Goal: Transaction & Acquisition: Book appointment/travel/reservation

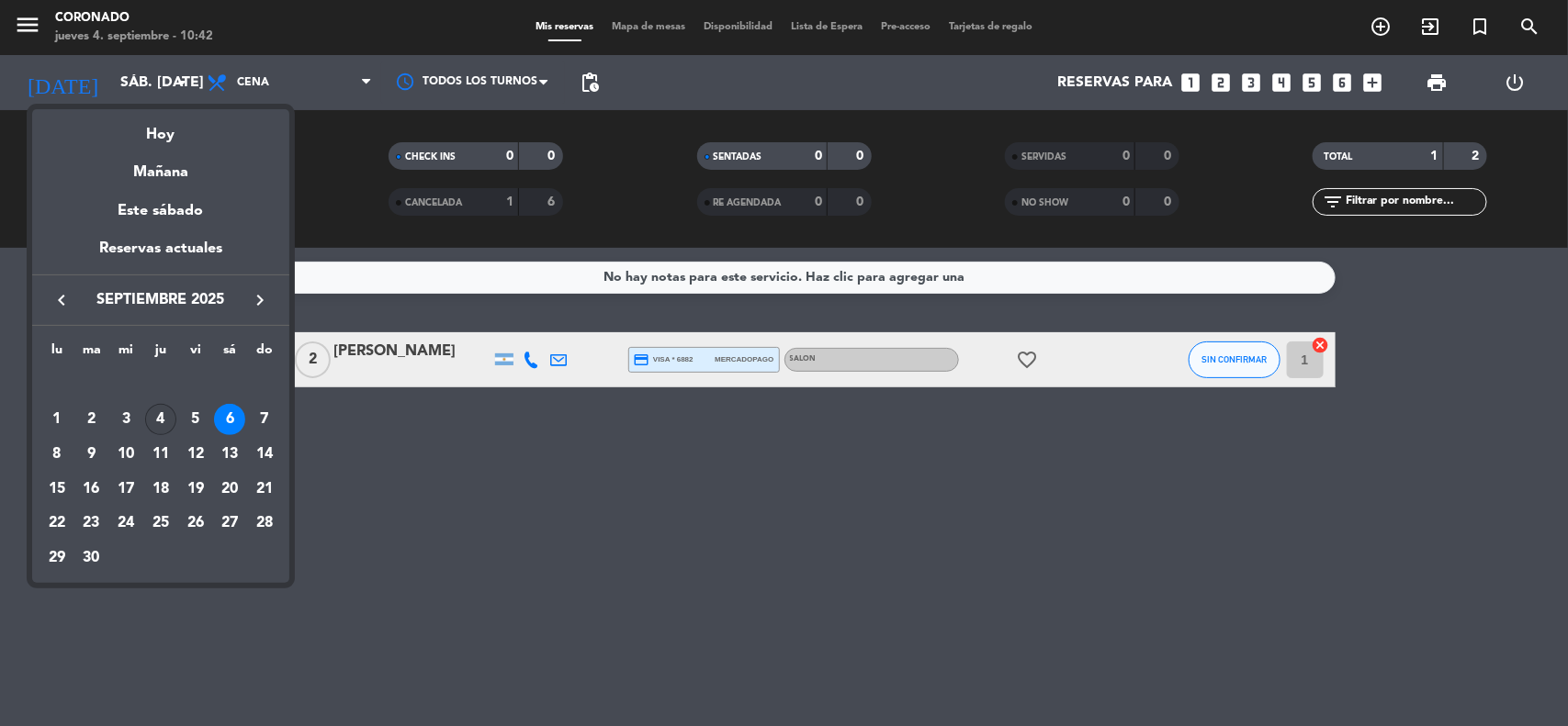
click at [165, 419] on div "4" at bounding box center [160, 419] width 31 height 31
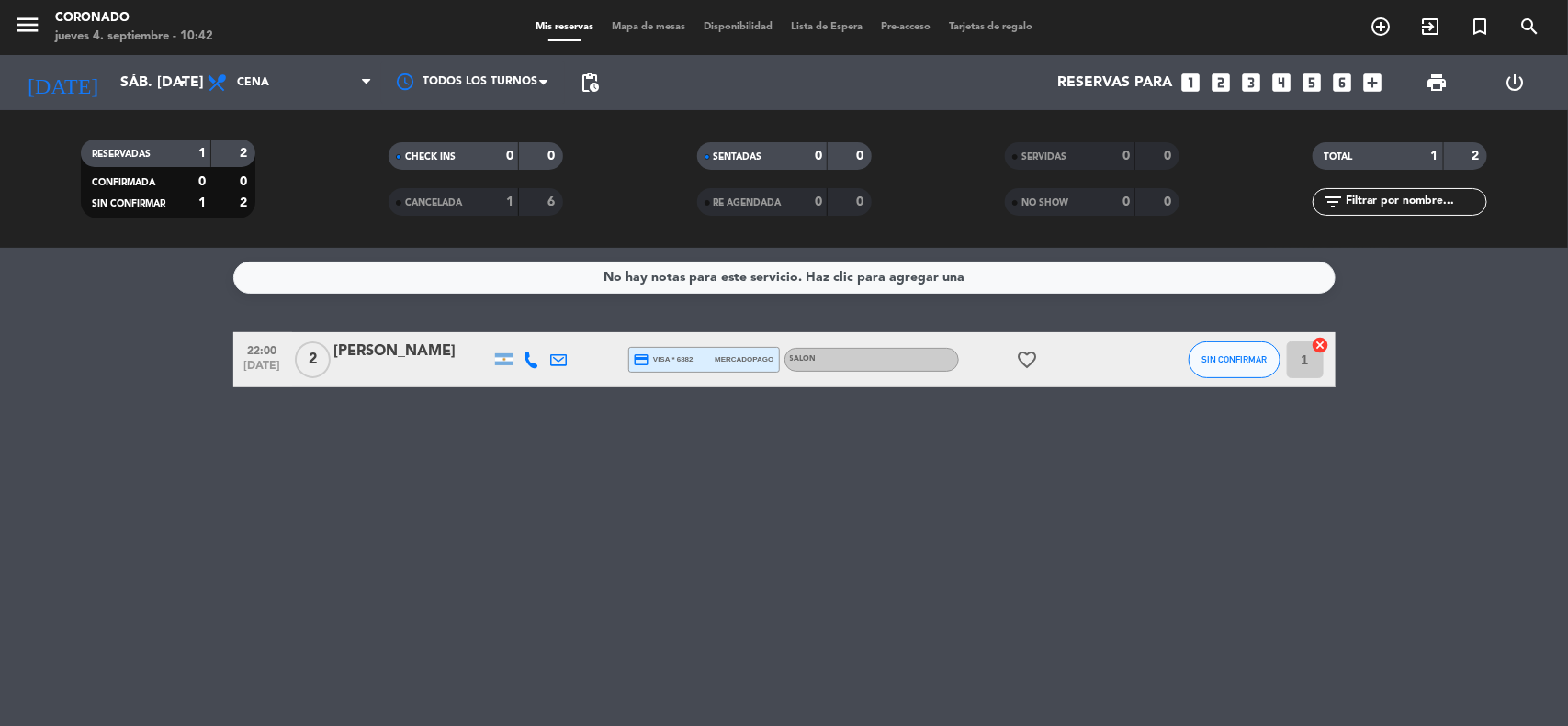
type input "[DEMOGRAPHIC_DATA] [DATE]"
click at [586, 84] on span "pending_actions" at bounding box center [589, 82] width 22 height 22
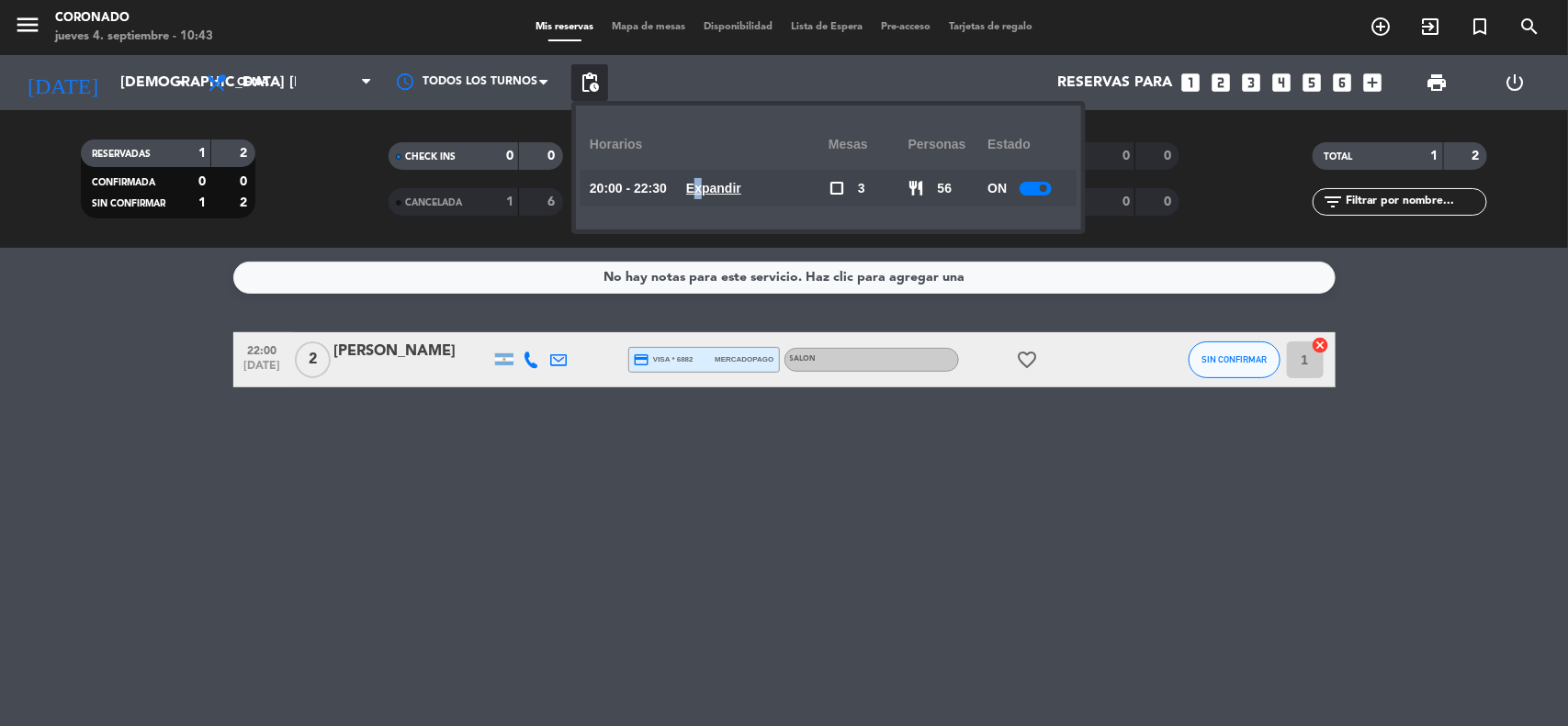
click at [713, 190] on u "Expandir" at bounding box center [713, 189] width 55 height 15
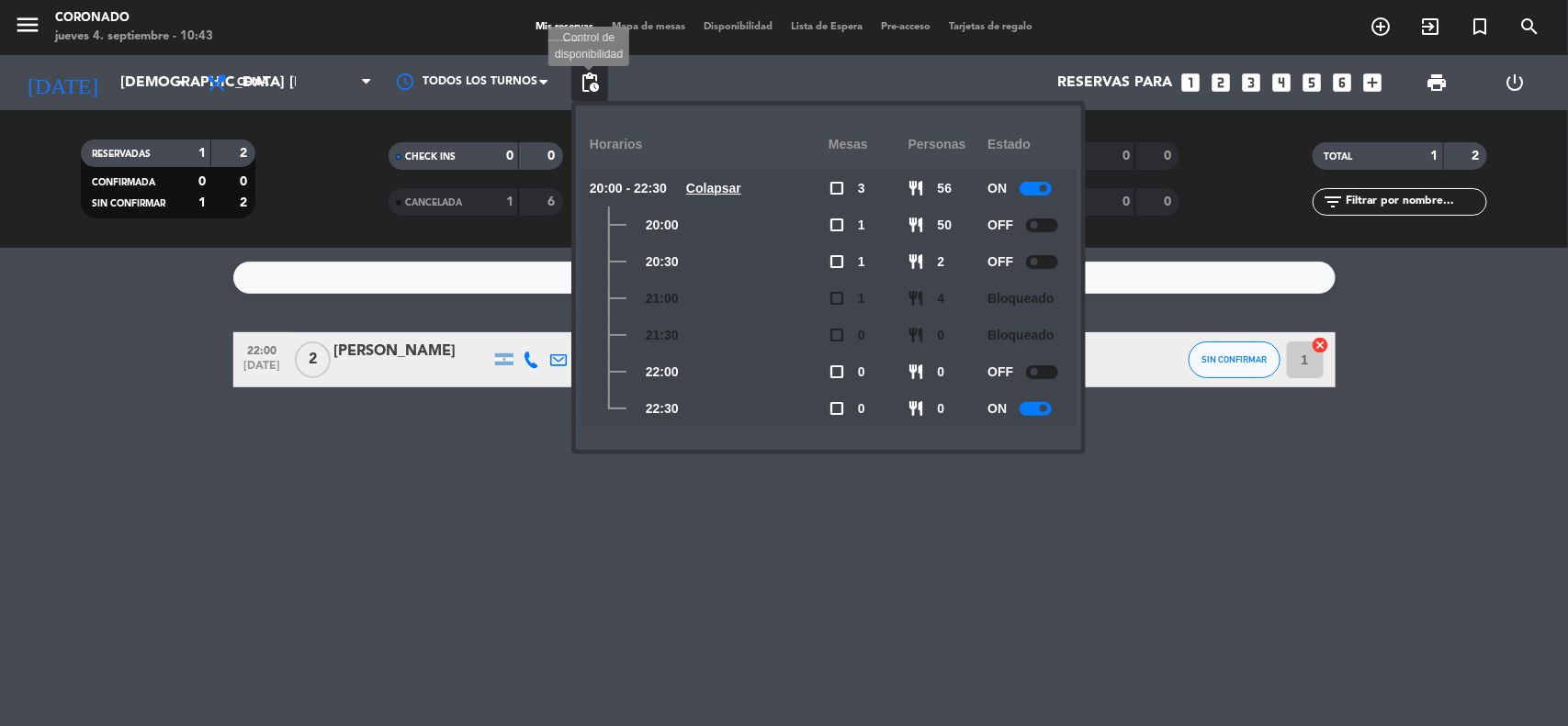
click at [581, 84] on span "pending_actions" at bounding box center [589, 82] width 22 height 22
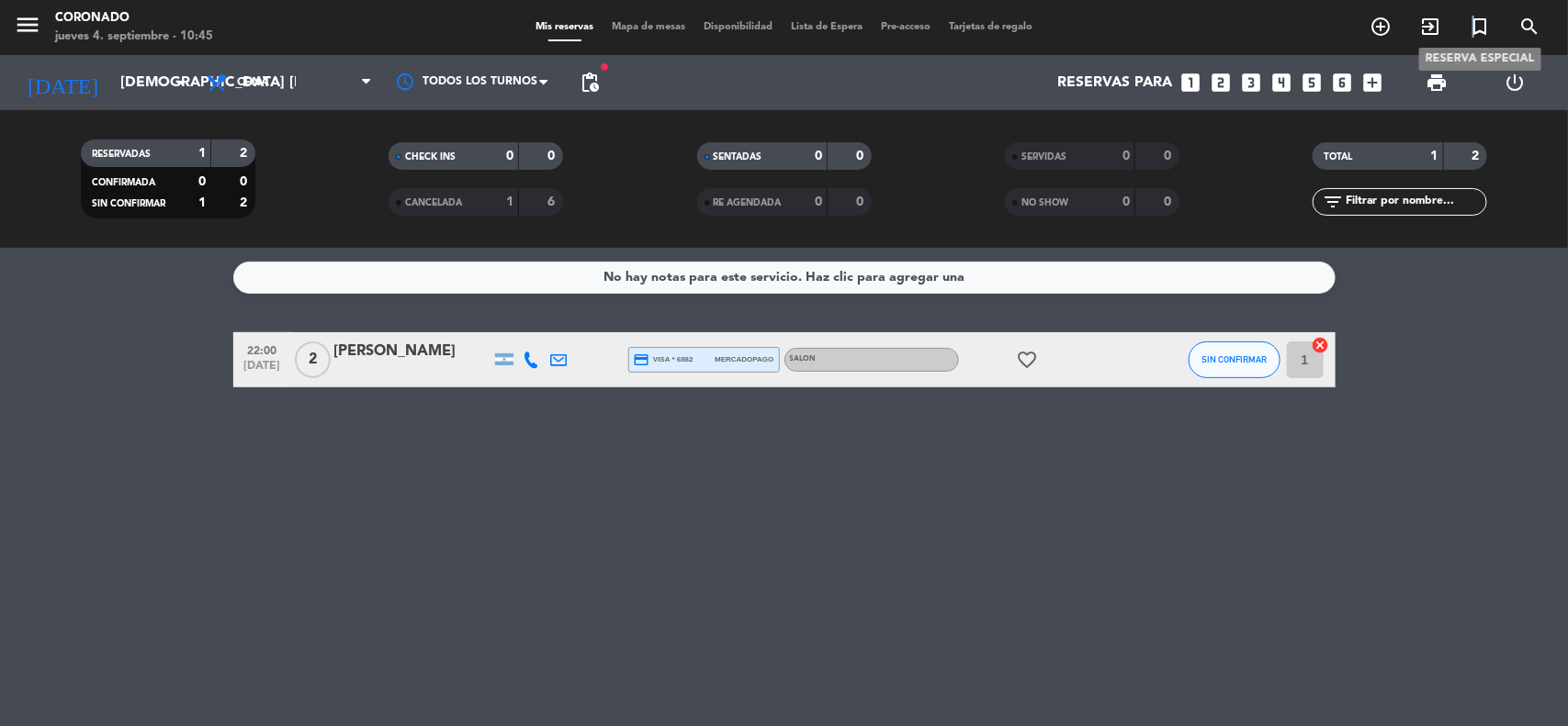
click at [1474, 22] on icon "turned_in_not" at bounding box center [1480, 26] width 22 height 22
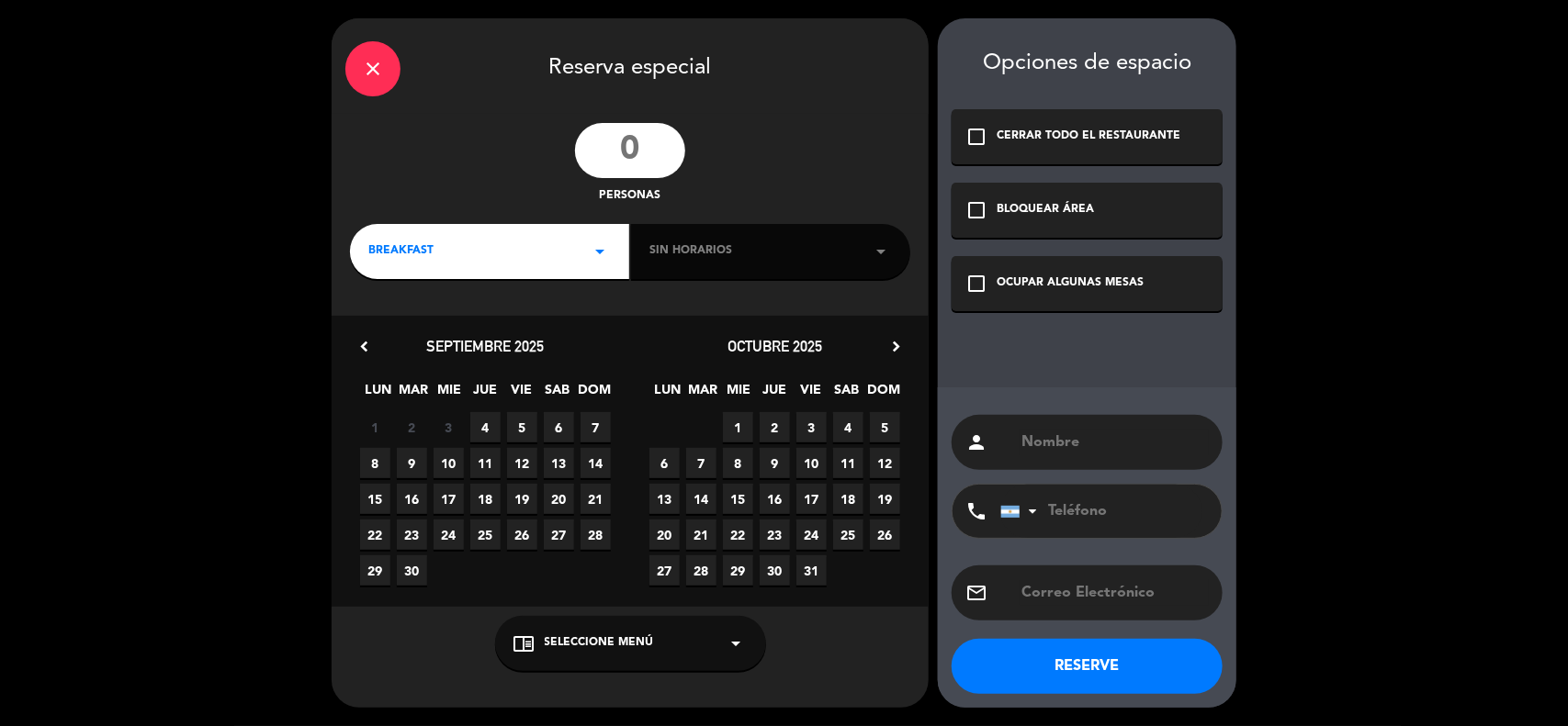
click at [371, 69] on icon "close" at bounding box center [373, 68] width 22 height 22
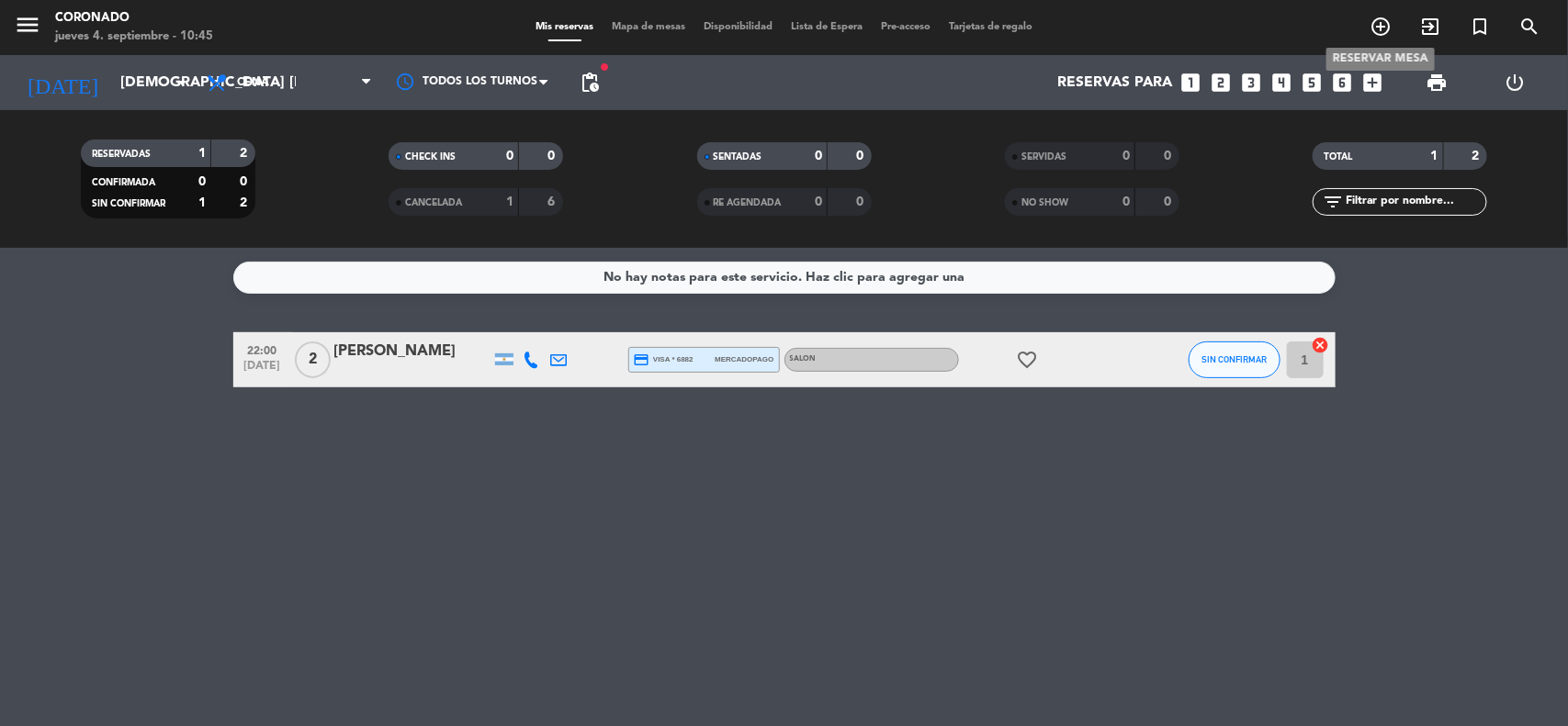
click at [1380, 30] on icon "add_circle_outline" at bounding box center [1380, 26] width 22 height 22
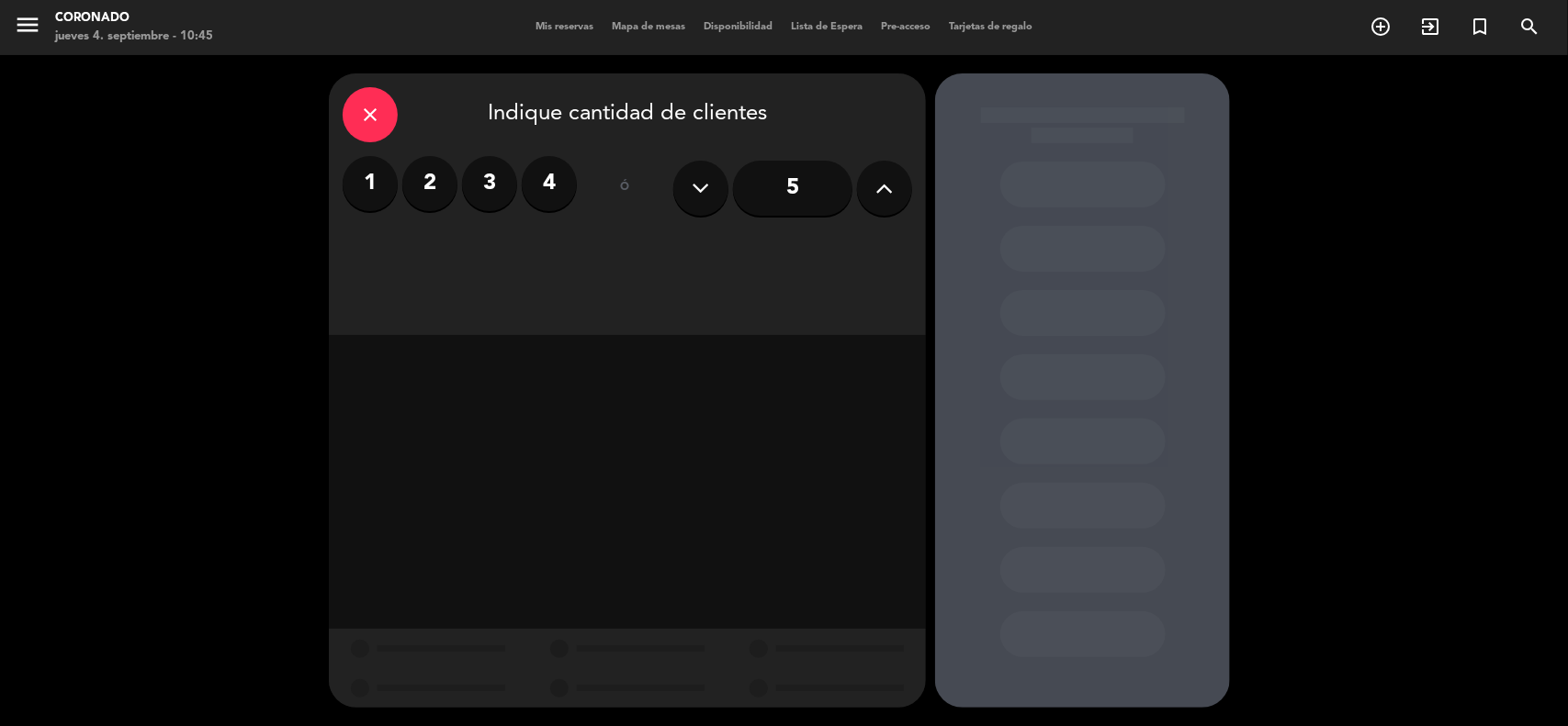
click at [879, 189] on icon at bounding box center [885, 188] width 18 height 27
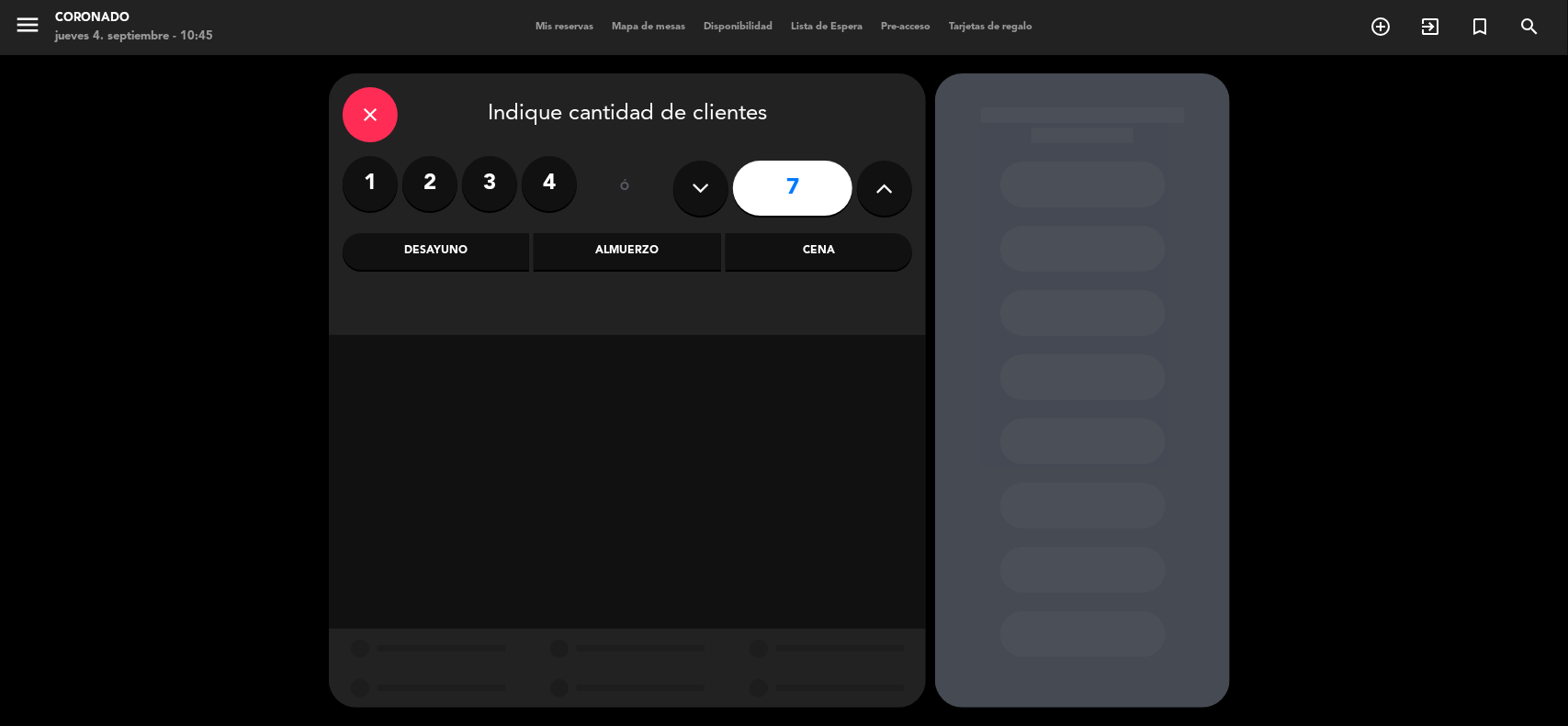
click at [879, 189] on icon at bounding box center [885, 188] width 18 height 27
drag, startPoint x: 677, startPoint y: 174, endPoint x: 698, endPoint y: 185, distance: 23.7
click at [681, 176] on div "9" at bounding box center [793, 188] width 239 height 65
click at [708, 189] on icon at bounding box center [701, 188] width 18 height 27
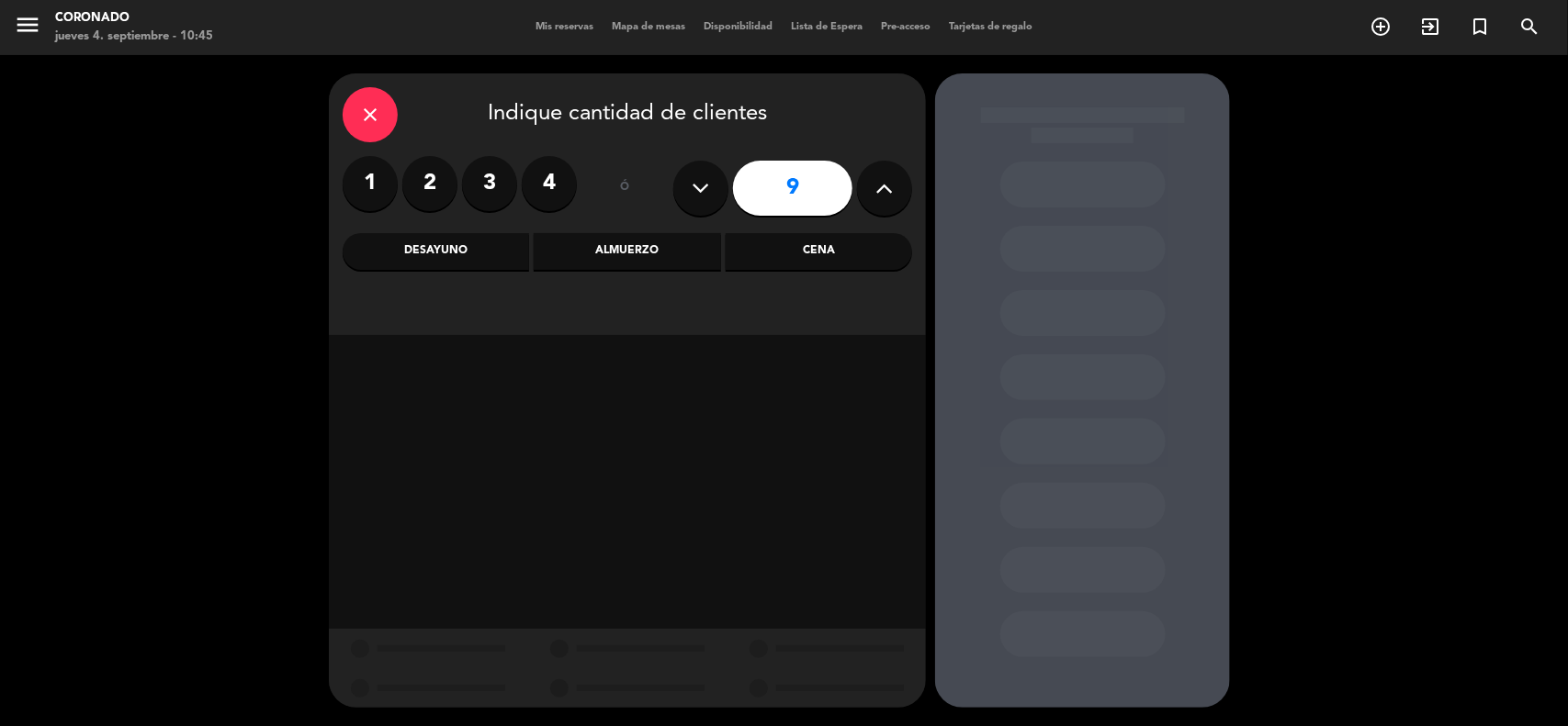
type input "8"
click at [801, 243] on div "Cena" at bounding box center [818, 251] width 187 height 37
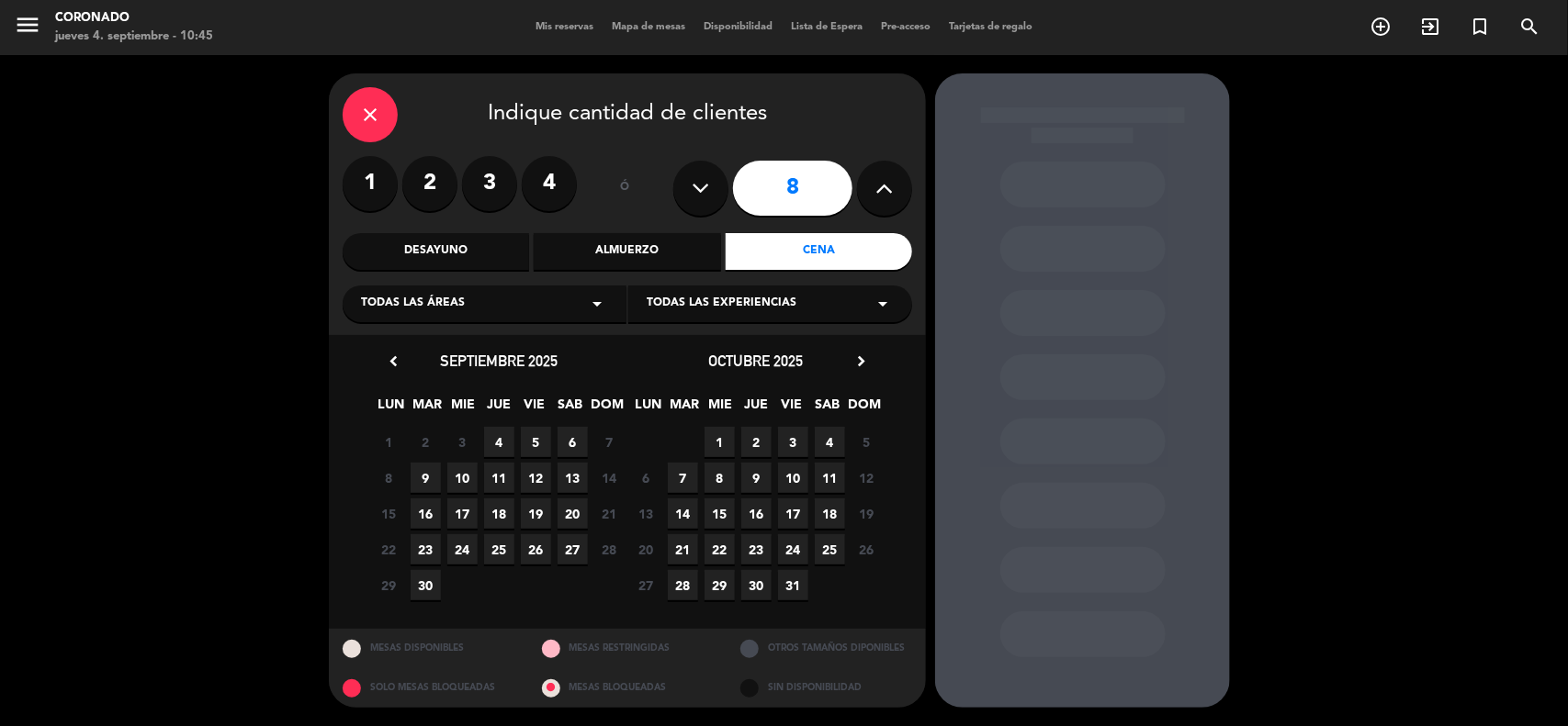
click at [505, 447] on span "4" at bounding box center [499, 442] width 30 height 30
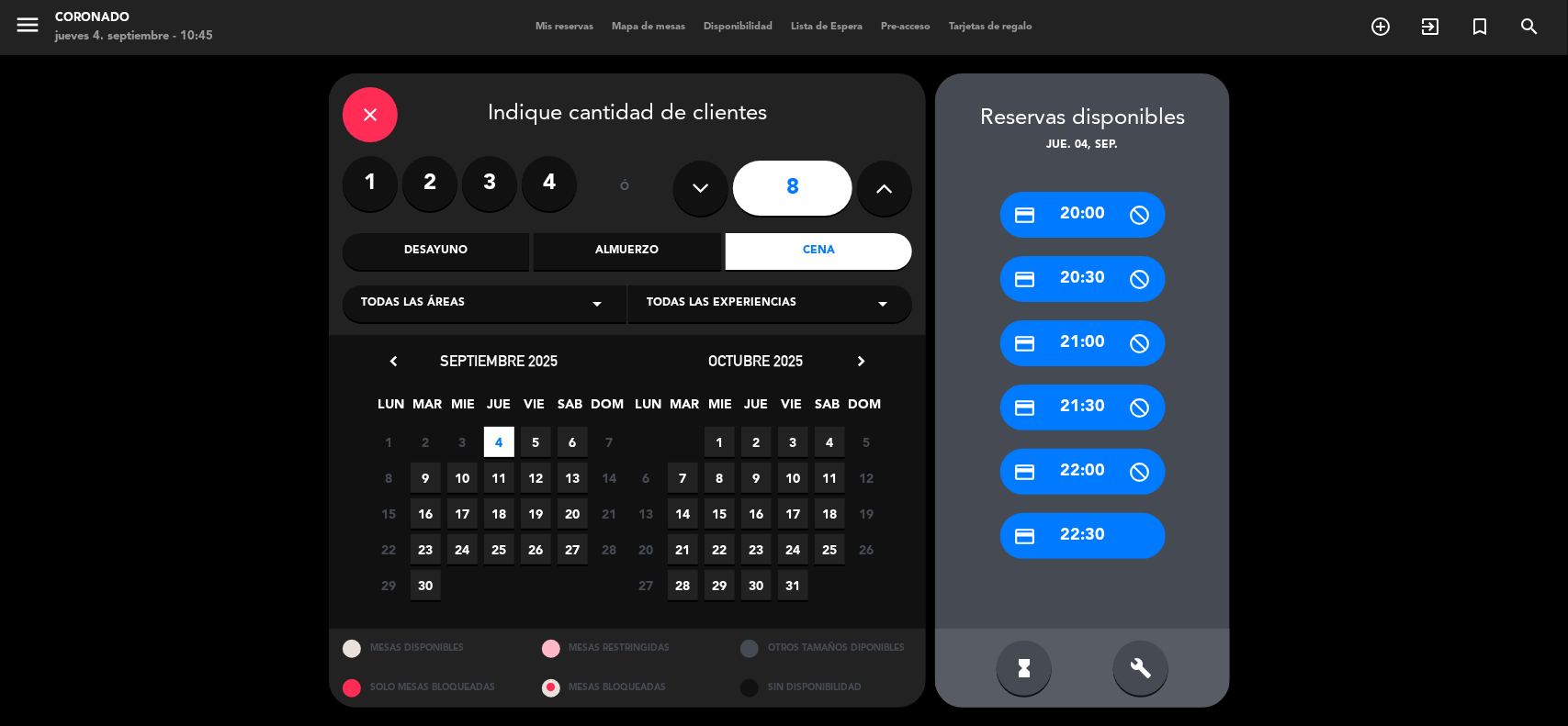
click at [1104, 286] on div "credit_card 20:30" at bounding box center [1083, 279] width 165 height 46
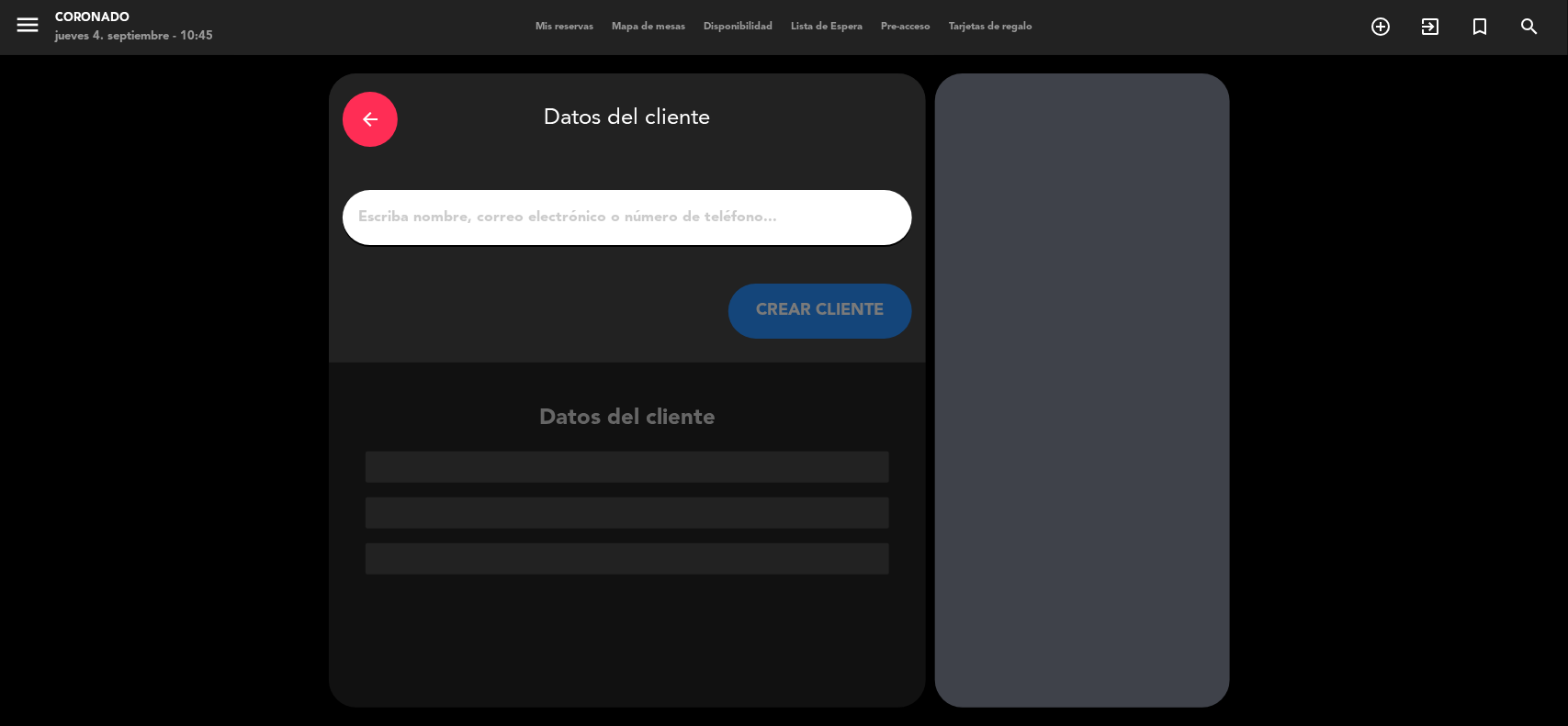
click at [568, 216] on input "1" at bounding box center [628, 217] width 542 height 25
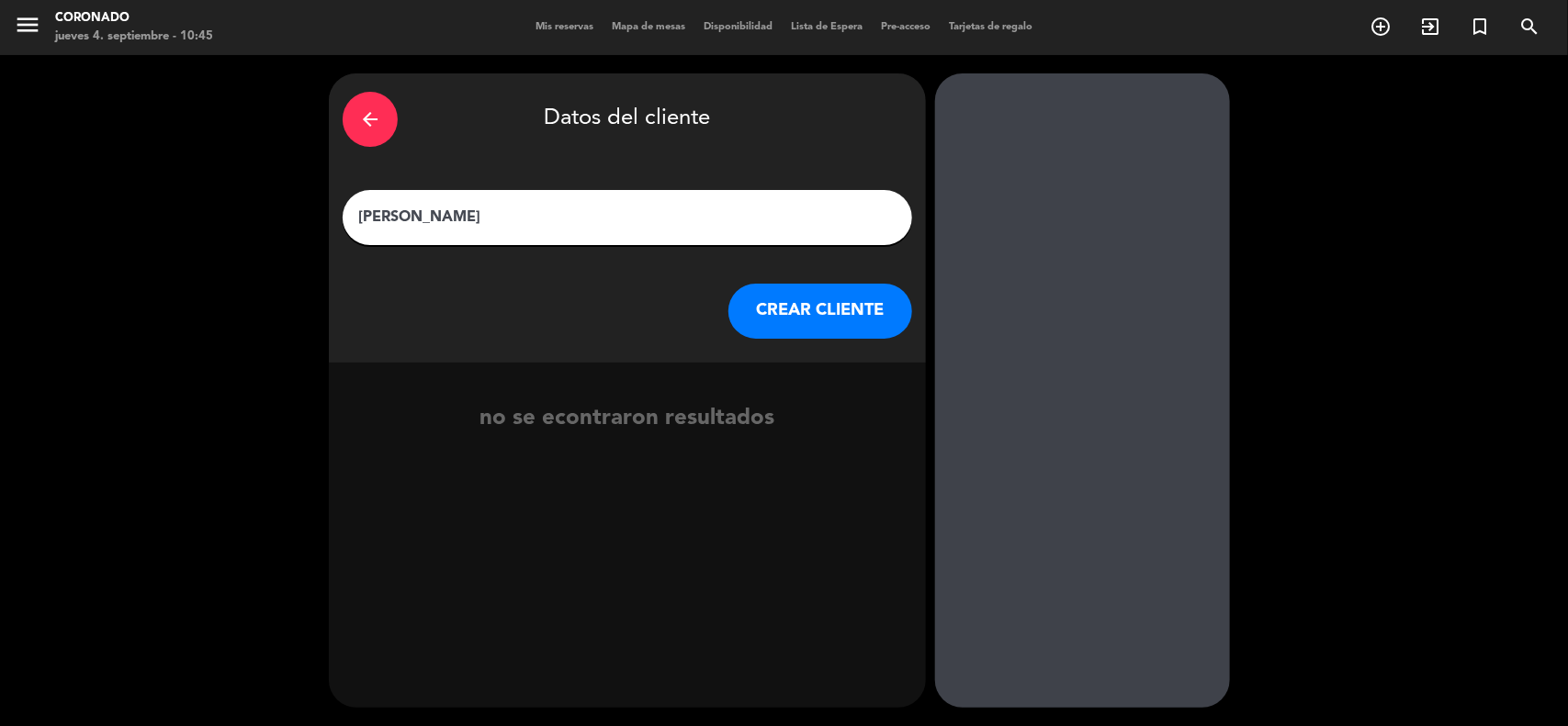
type input "[PERSON_NAME]"
click at [852, 304] on button "CREAR CLIENTE" at bounding box center [820, 311] width 184 height 55
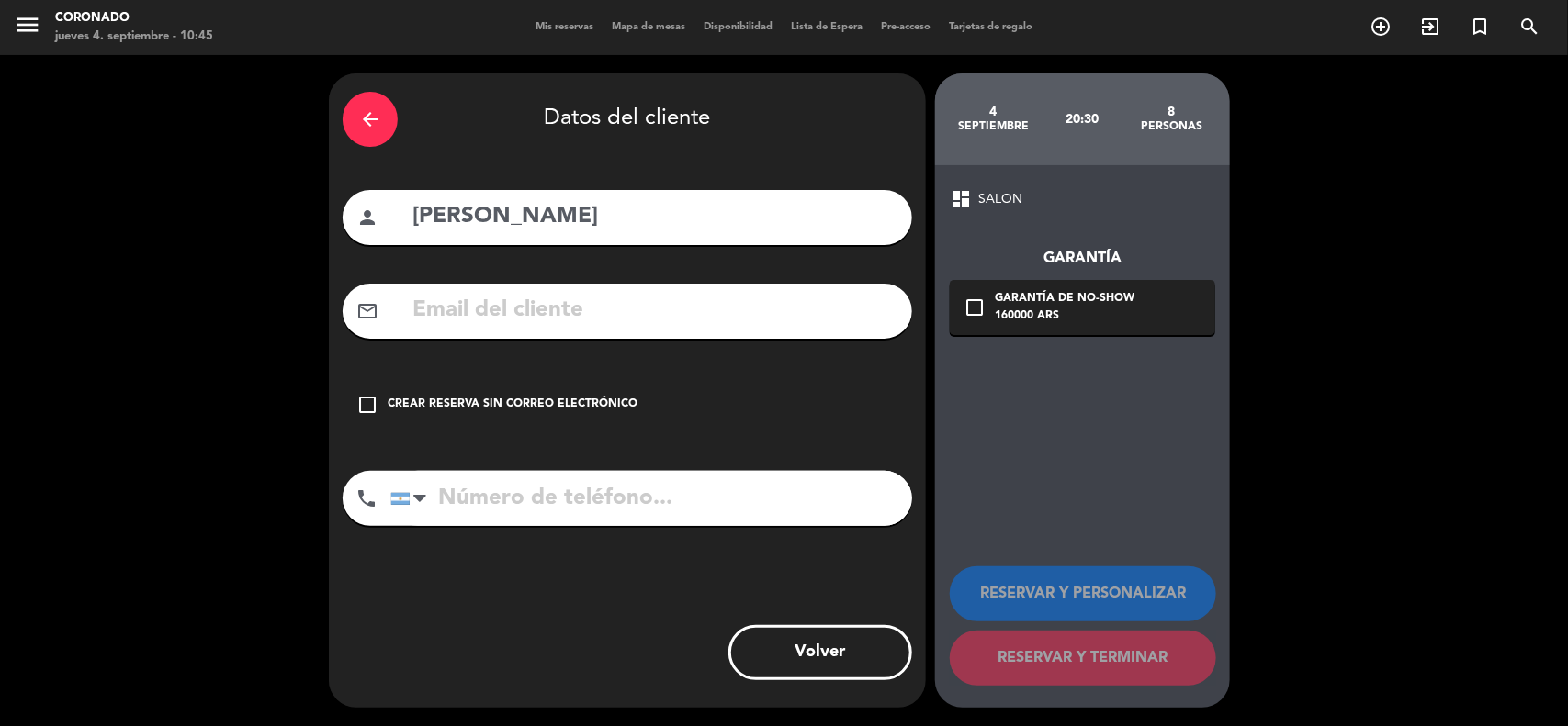
click at [371, 401] on icon "check_box_outline_blank" at bounding box center [367, 404] width 22 height 22
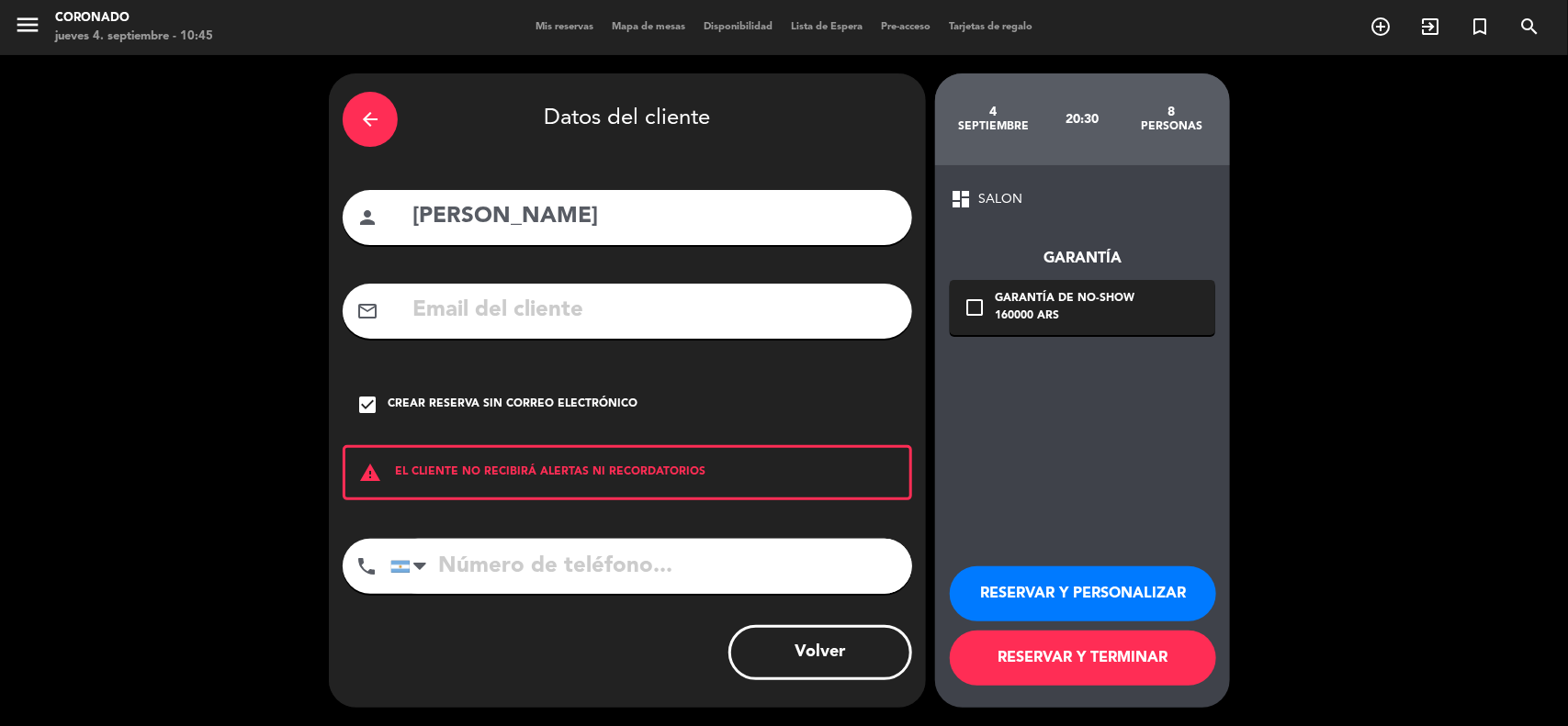
click at [368, 398] on icon "check_box" at bounding box center [367, 404] width 22 height 22
